Goal: Task Accomplishment & Management: Use online tool/utility

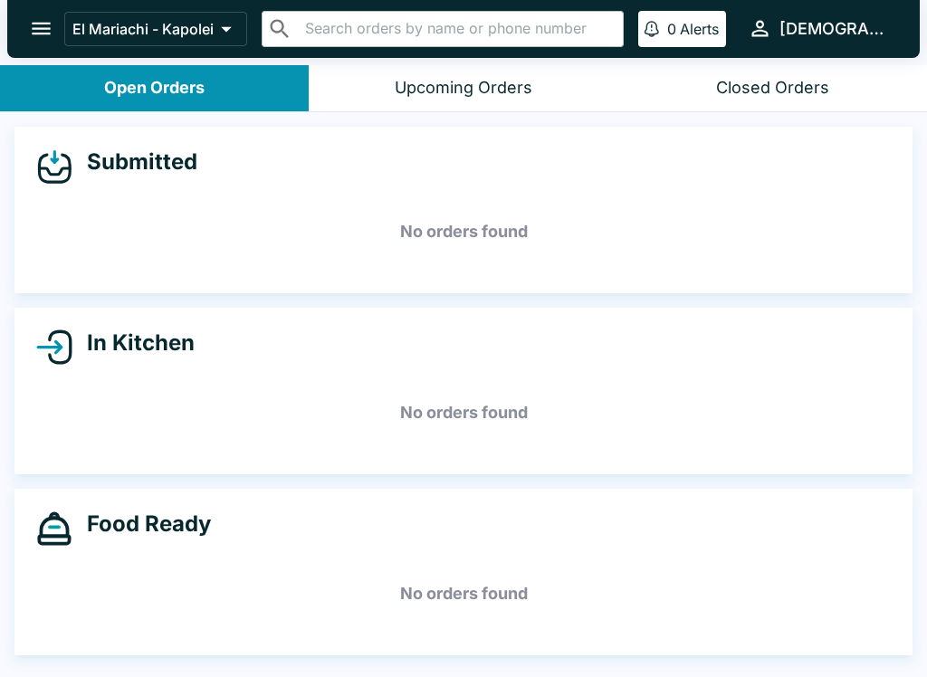
scroll to position [3, 0]
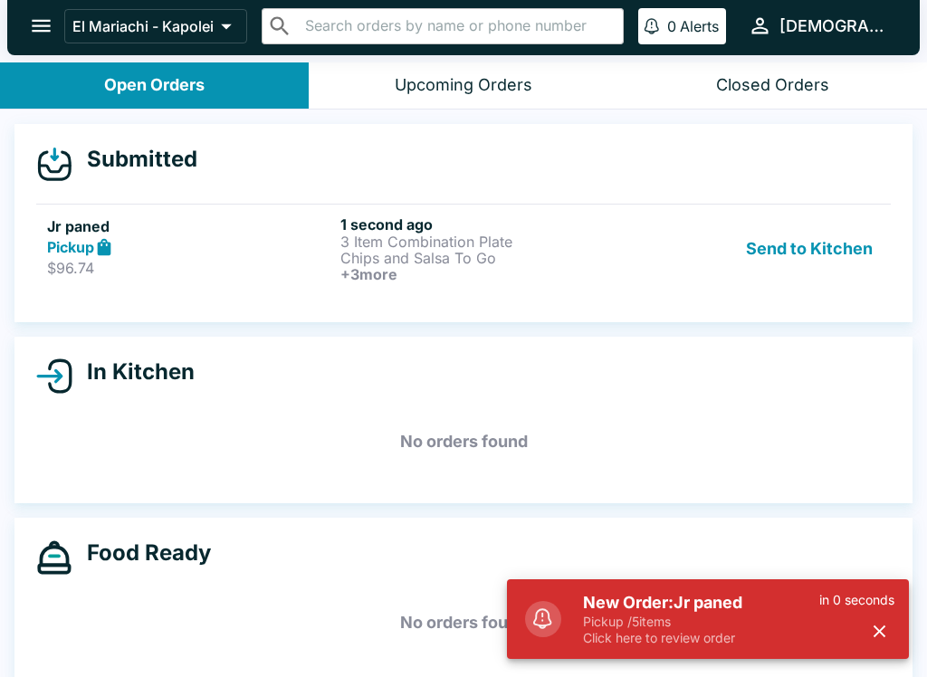
click at [593, 593] on h5 "New Order: Jr paned" at bounding box center [701, 603] width 236 height 22
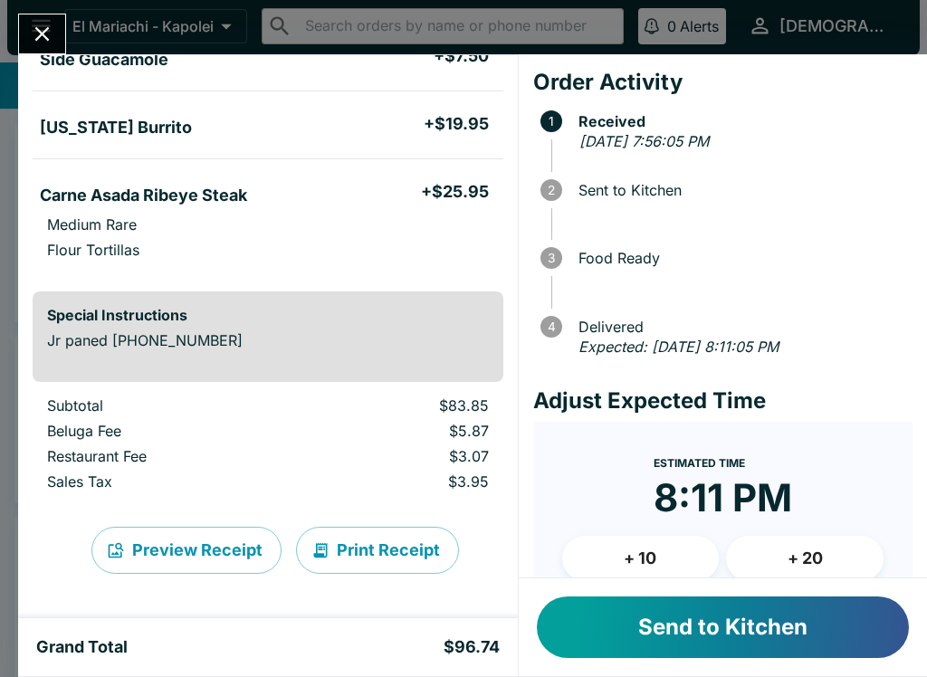
scroll to position [425, 0]
click at [631, 615] on button "Send to Kitchen" at bounding box center [723, 627] width 372 height 62
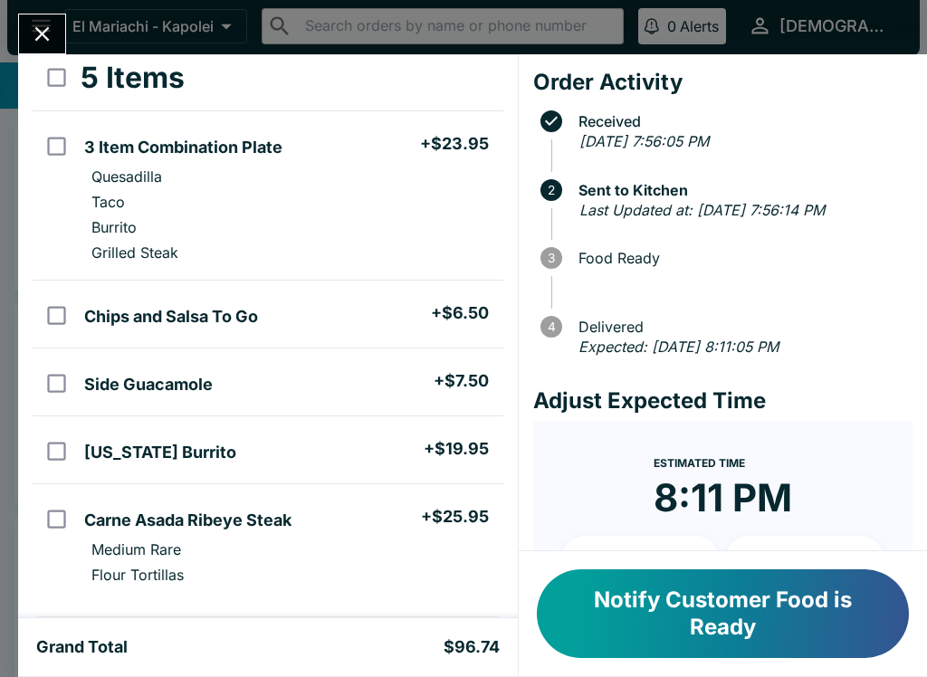
scroll to position [100, 0]
click at [205, 332] on li "Chips and Salsa To Go + $6.50" at bounding box center [289, 314] width 425 height 38
checkbox input "true"
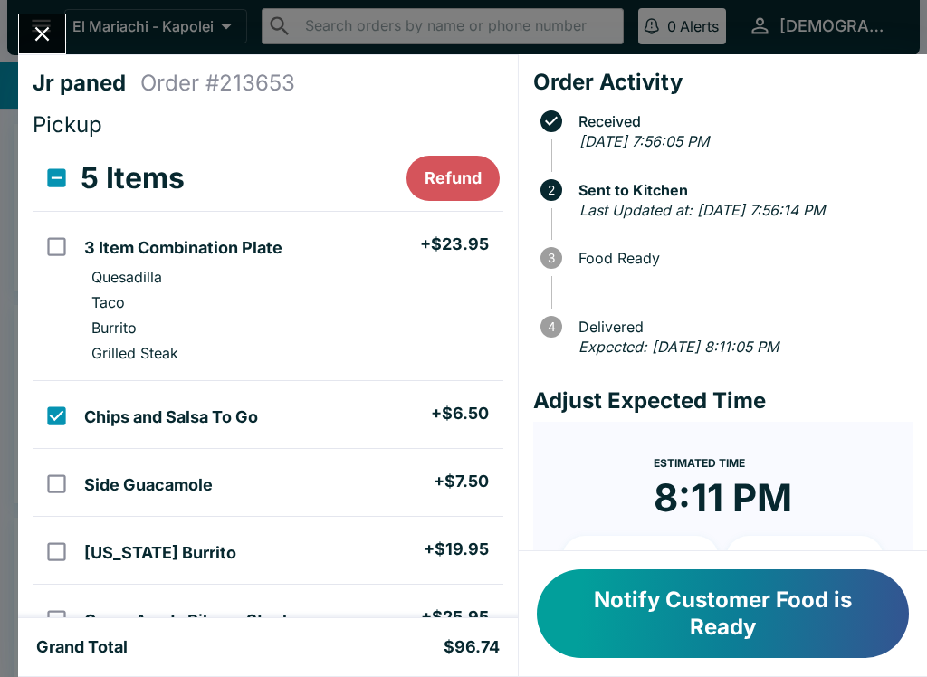
scroll to position [0, 0]
click at [56, 253] on input "orders table" at bounding box center [56, 246] width 41 height 41
checkbox input "true"
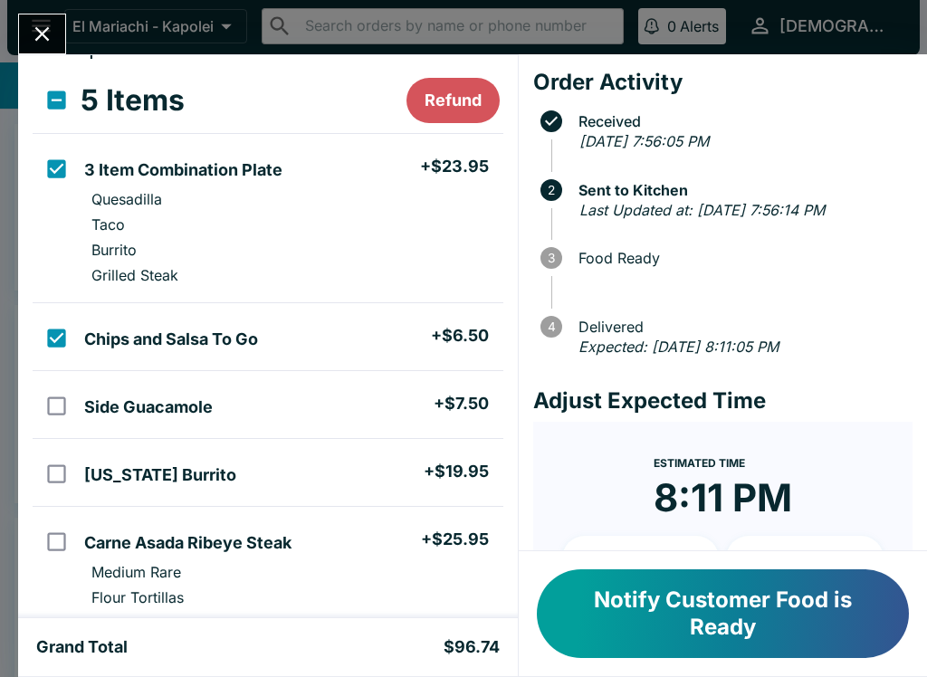
scroll to position [79, 0]
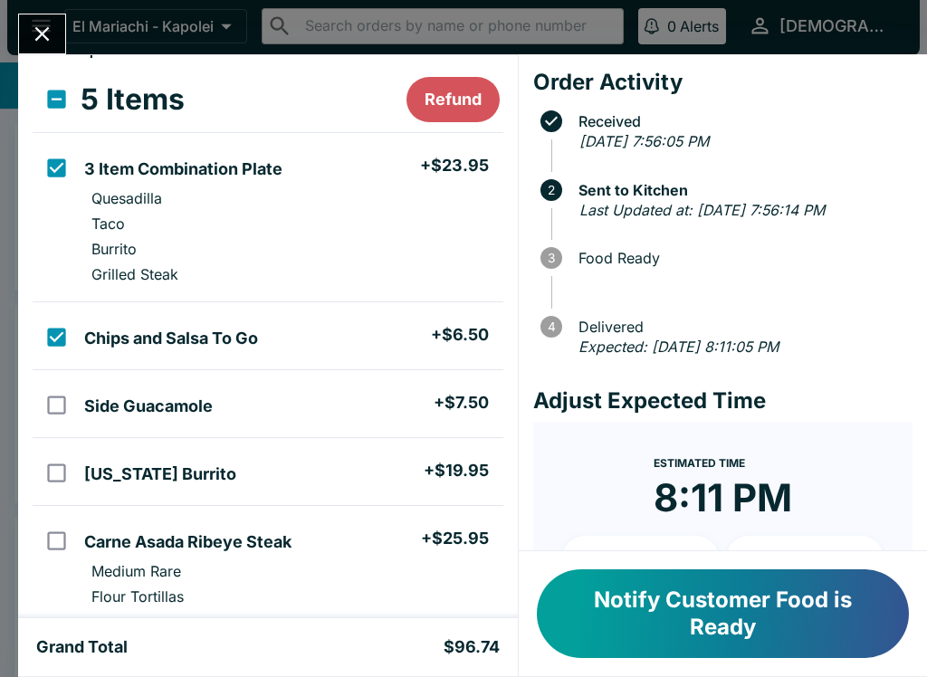
click at [190, 538] on h5 "Carne Asada Ribeye Steak" at bounding box center [187, 542] width 207 height 22
checkbox input "true"
click at [178, 400] on h5 "Side Guacamole" at bounding box center [148, 406] width 129 height 22
checkbox input "true"
click at [186, 466] on h5 "[US_STATE] Burrito" at bounding box center [160, 474] width 152 height 22
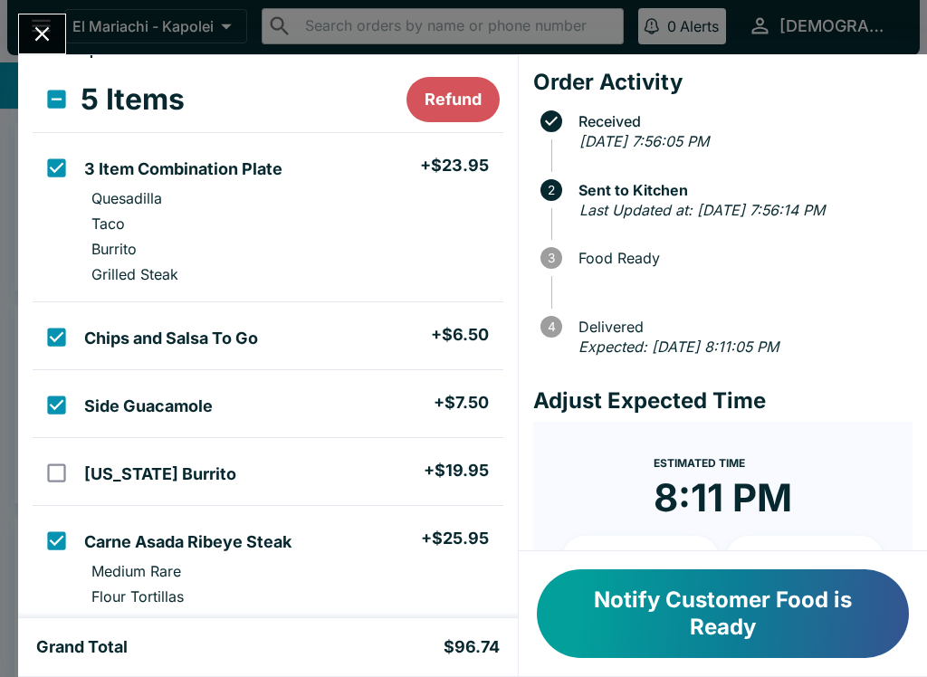
checkbox input "true"
click at [637, 595] on button "Notify Customer Food is Ready" at bounding box center [723, 613] width 372 height 89
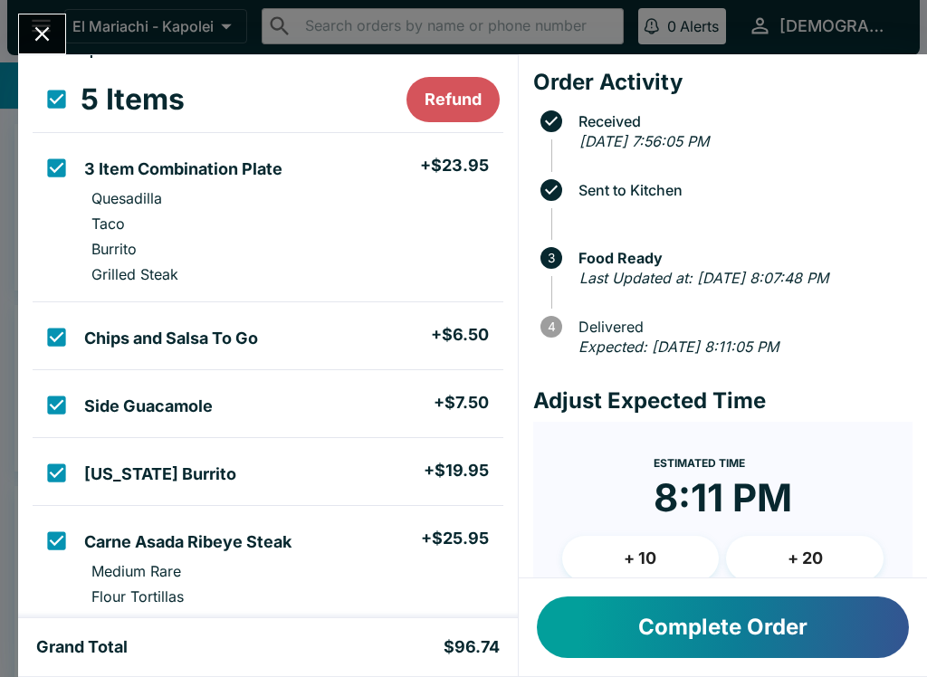
click at [61, 111] on input "select all" at bounding box center [56, 99] width 41 height 41
checkbox input "false"
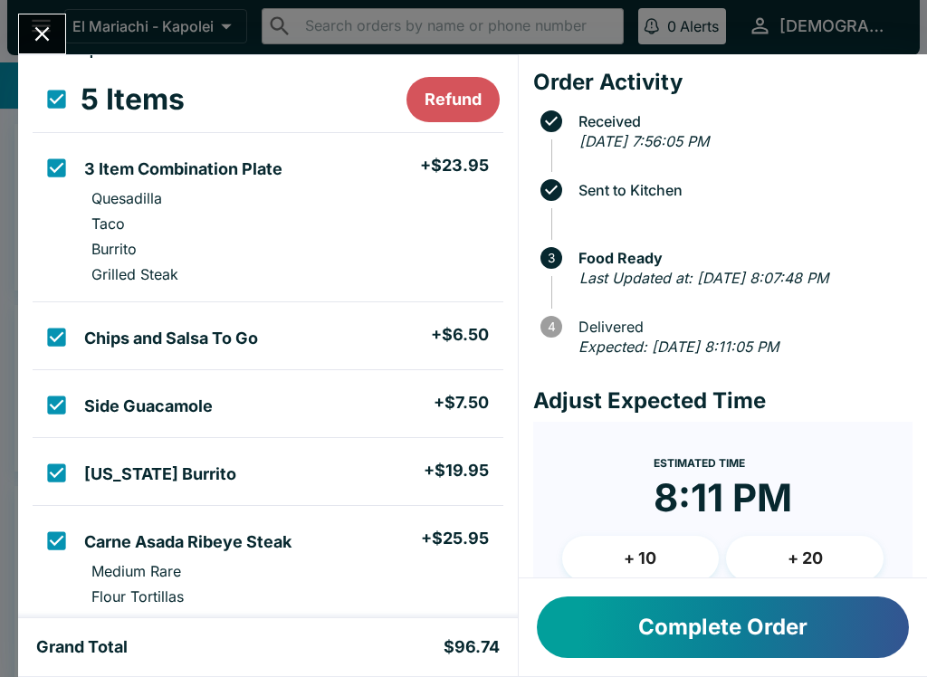
checkbox input "false"
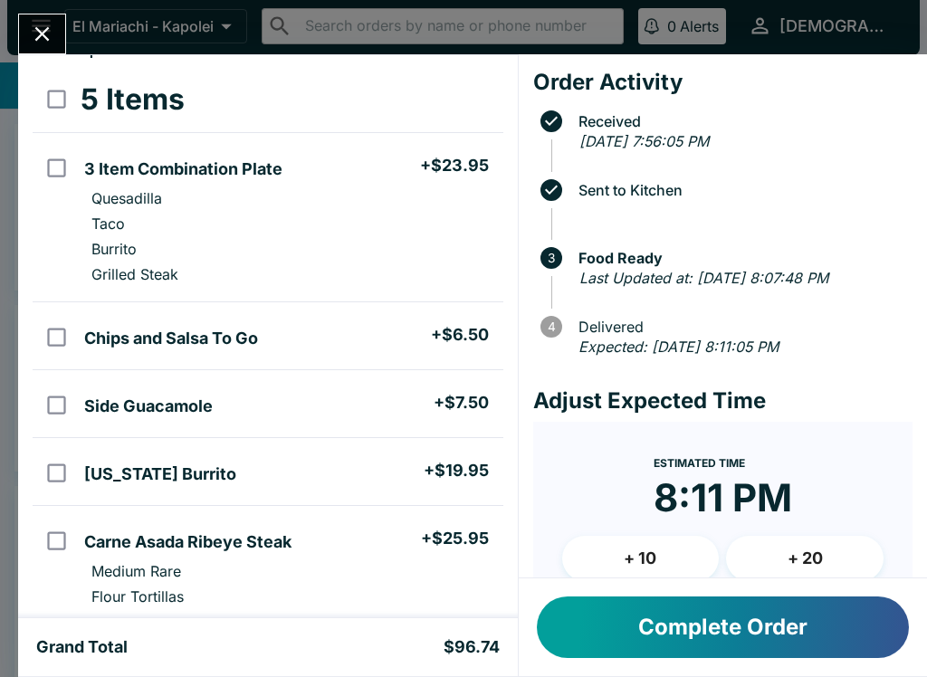
click at [725, 591] on div "Complete Order" at bounding box center [723, 627] width 408 height 98
click at [768, 603] on button "Complete Order" at bounding box center [723, 627] width 372 height 62
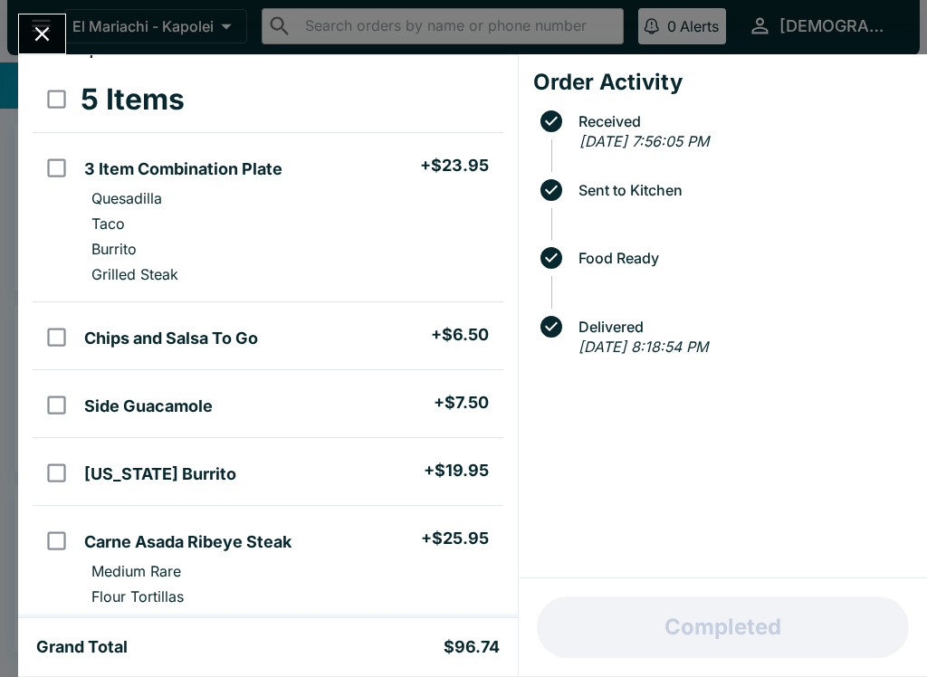
click at [57, 39] on button "Close" at bounding box center [42, 33] width 46 height 39
